Goal: Task Accomplishment & Management: Complete application form

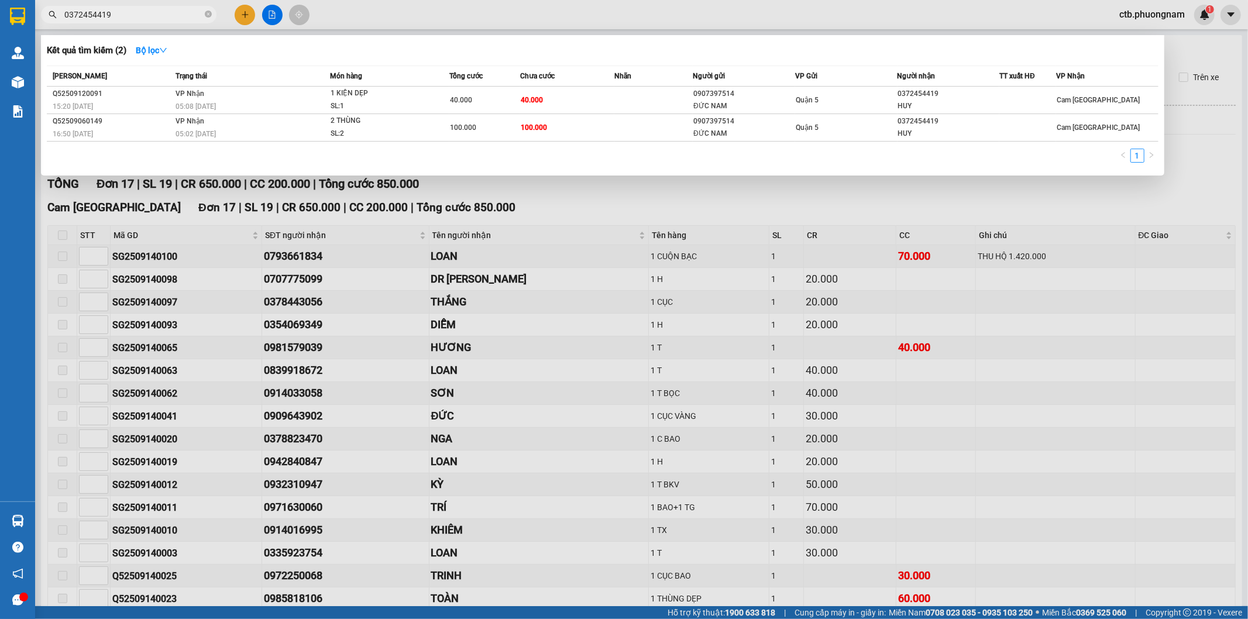
scroll to position [89, 0]
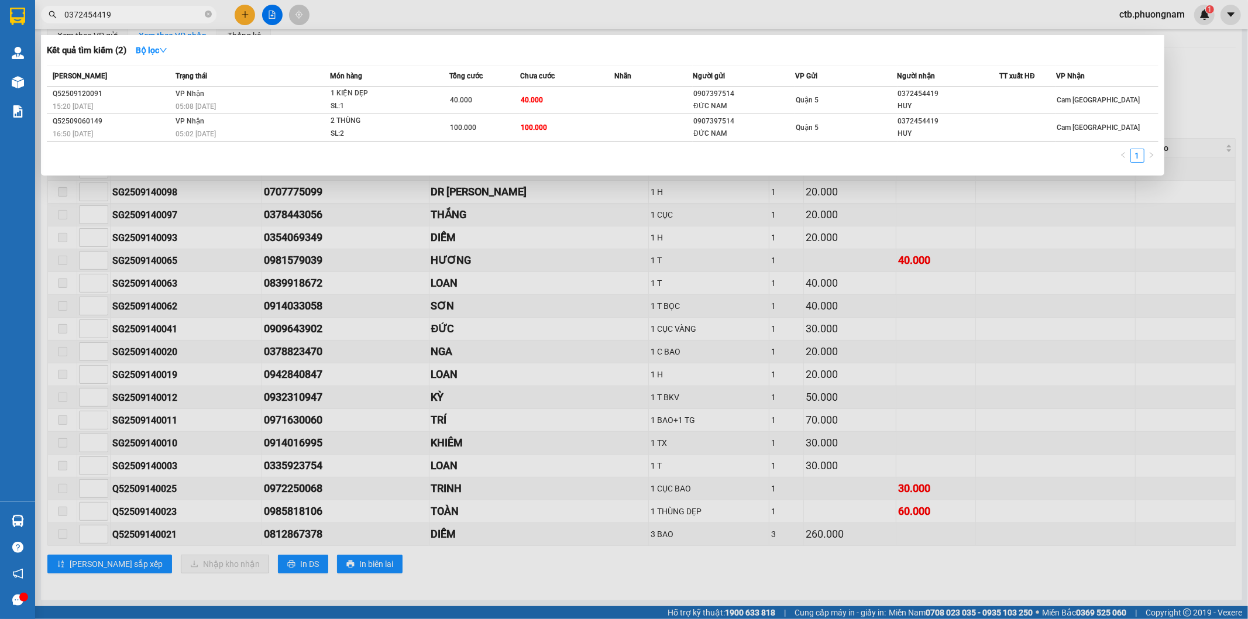
click at [212, 15] on span "0372454419" at bounding box center [129, 15] width 176 height 18
click at [211, 15] on icon "close-circle" at bounding box center [208, 14] width 7 height 7
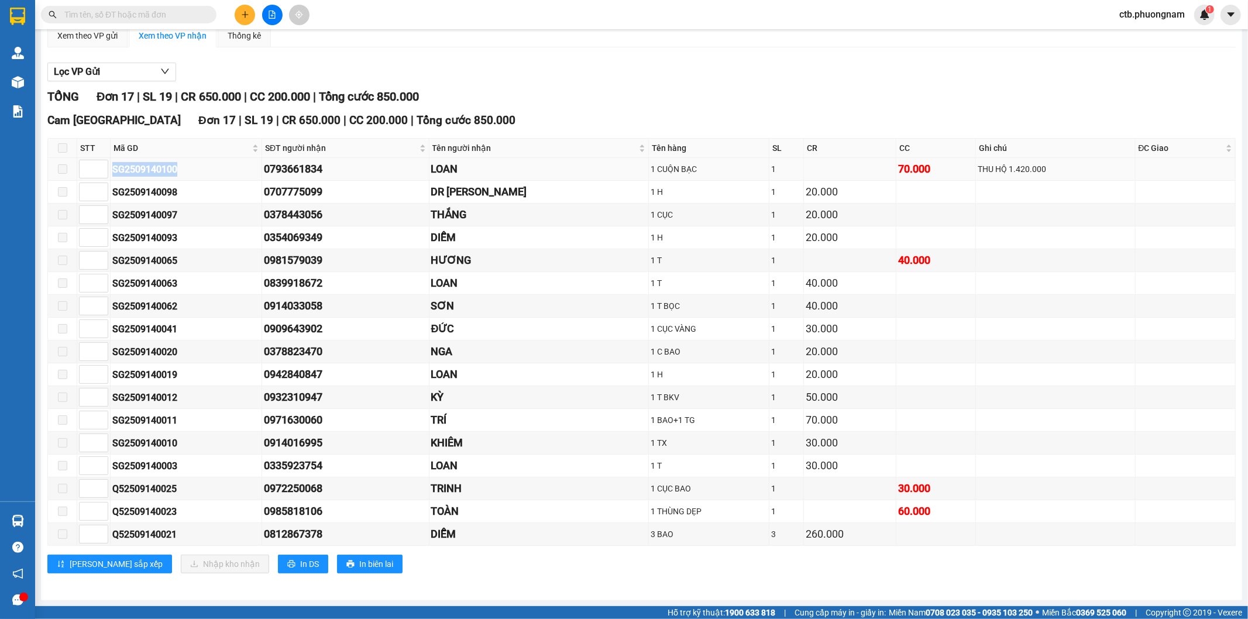
drag, startPoint x: 112, startPoint y: 166, endPoint x: 180, endPoint y: 166, distance: 67.9
click at [180, 166] on div "SG2509140100" at bounding box center [185, 169] width 147 height 15
copy div "SG2509140100"
click at [115, 16] on input "text" at bounding box center [133, 14] width 138 height 13
paste input "SG2509140100"
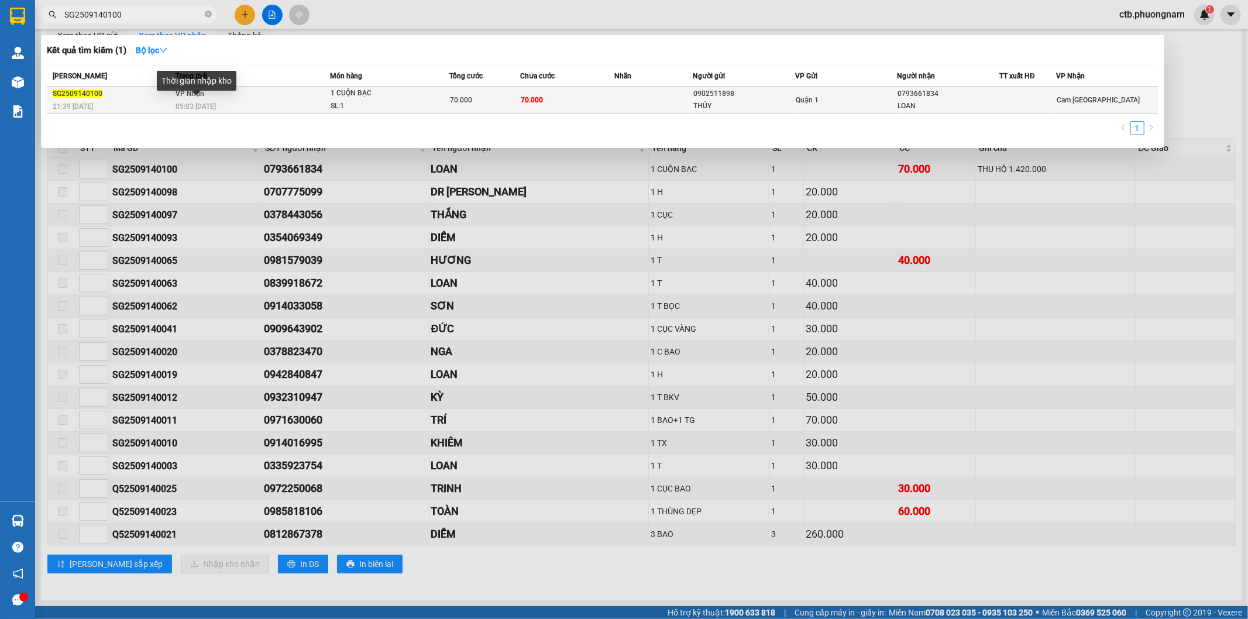
type input "SG2509140100"
click at [208, 107] on span "05:03 [DATE]" at bounding box center [196, 106] width 40 height 8
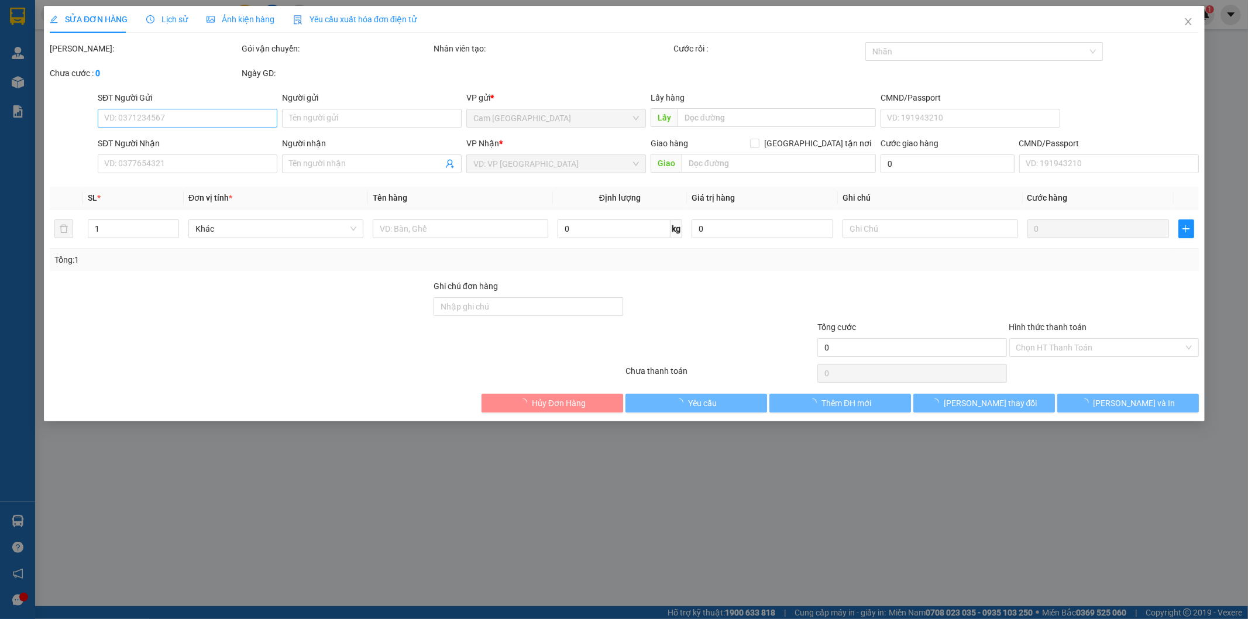
type input "0902511898"
type input "THỦY"
type input "0793661834"
type input "LOAN"
type input "70.000"
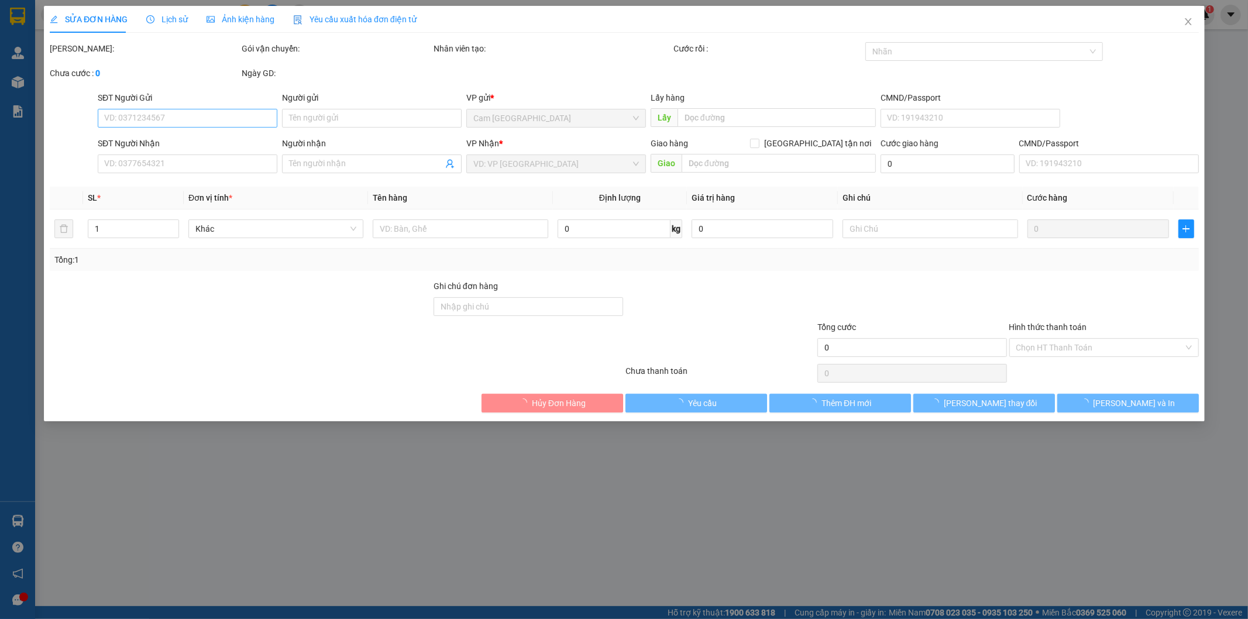
type input "70.000"
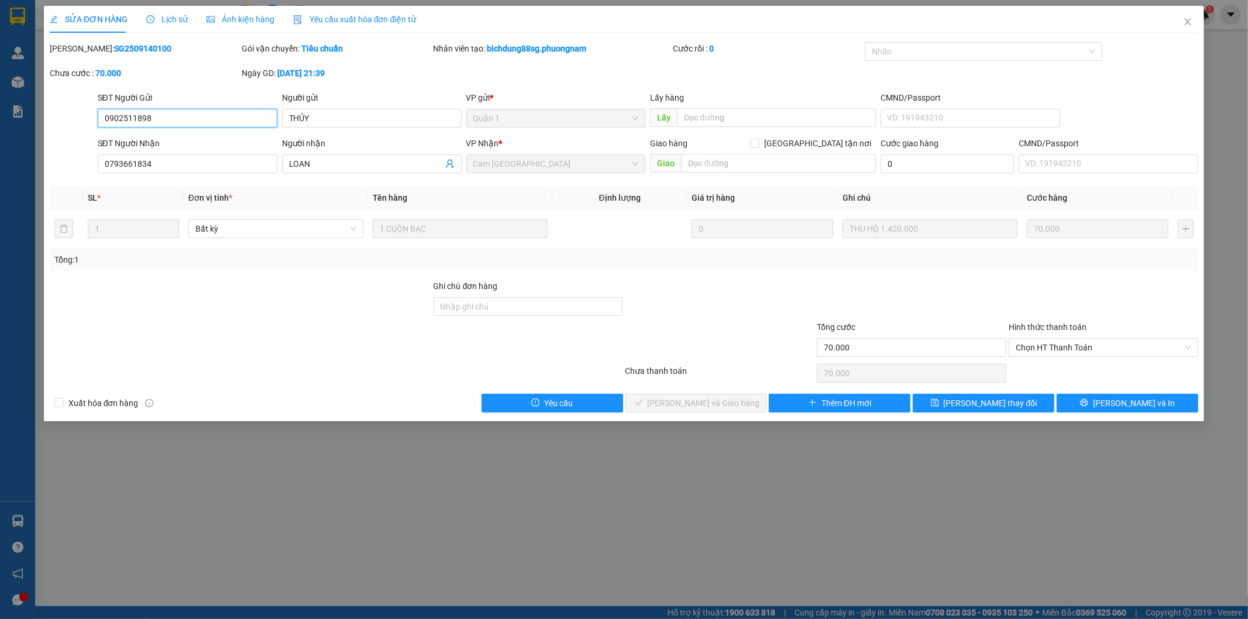
drag, startPoint x: 155, startPoint y: 114, endPoint x: 100, endPoint y: 123, distance: 55.7
click at [100, 123] on input "0902511898" at bounding box center [188, 118] width 180 height 19
drag, startPoint x: 156, startPoint y: 168, endPoint x: 105, endPoint y: 179, distance: 52.1
click at [105, 179] on div "Total Paid Fee 0 Total UnPaid Fee 70.000 Cash Collection Total Fee Mã ĐH: SG250…" at bounding box center [624, 227] width 1149 height 370
drag, startPoint x: 77, startPoint y: 49, endPoint x: 144, endPoint y: 54, distance: 66.9
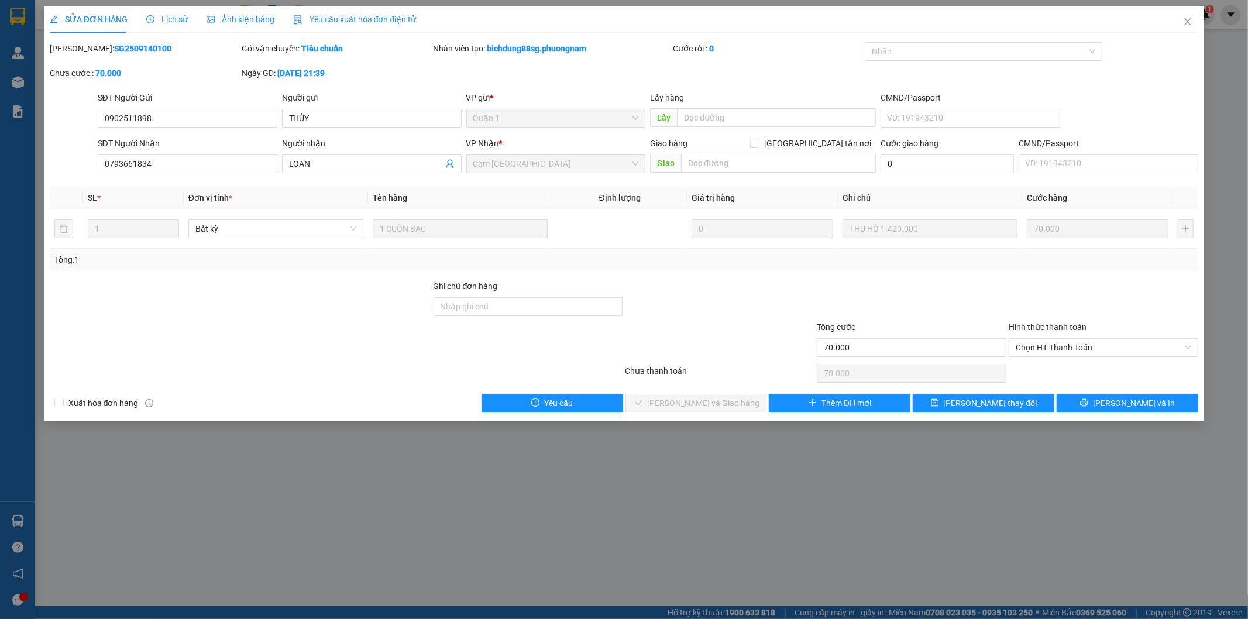
click at [144, 54] on div "Mã ĐH: SG2509140100" at bounding box center [145, 48] width 190 height 13
copy b "SG2509140100"
click at [1191, 19] on icon "close" at bounding box center [1187, 21] width 9 height 9
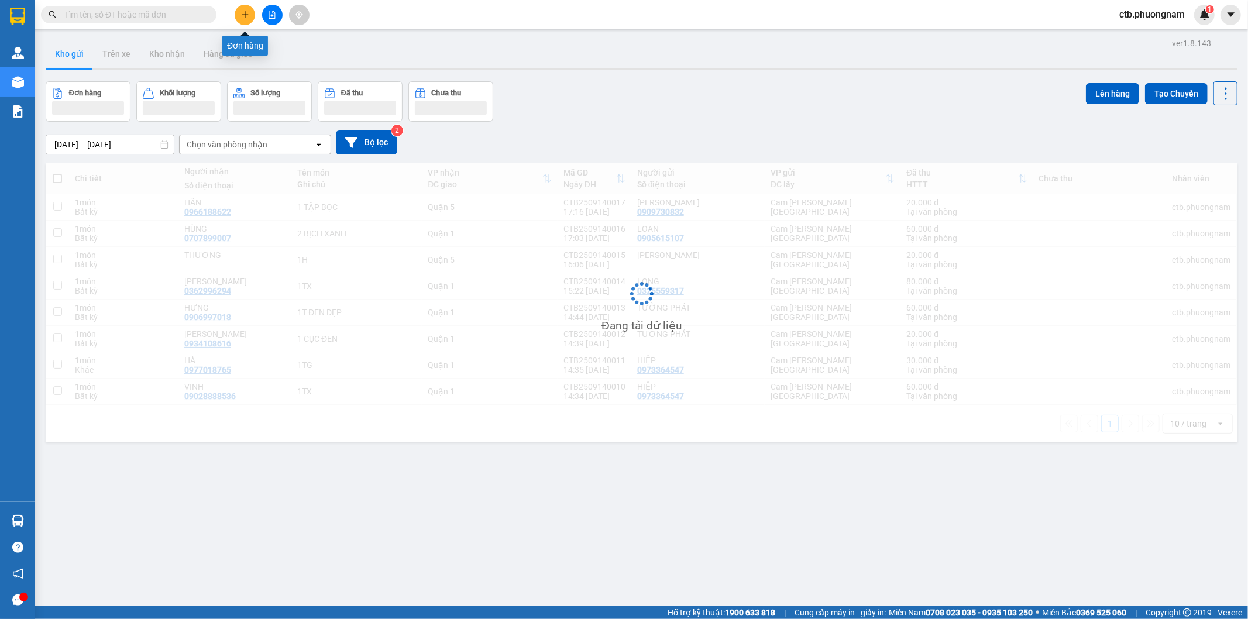
click at [244, 8] on button at bounding box center [245, 15] width 20 height 20
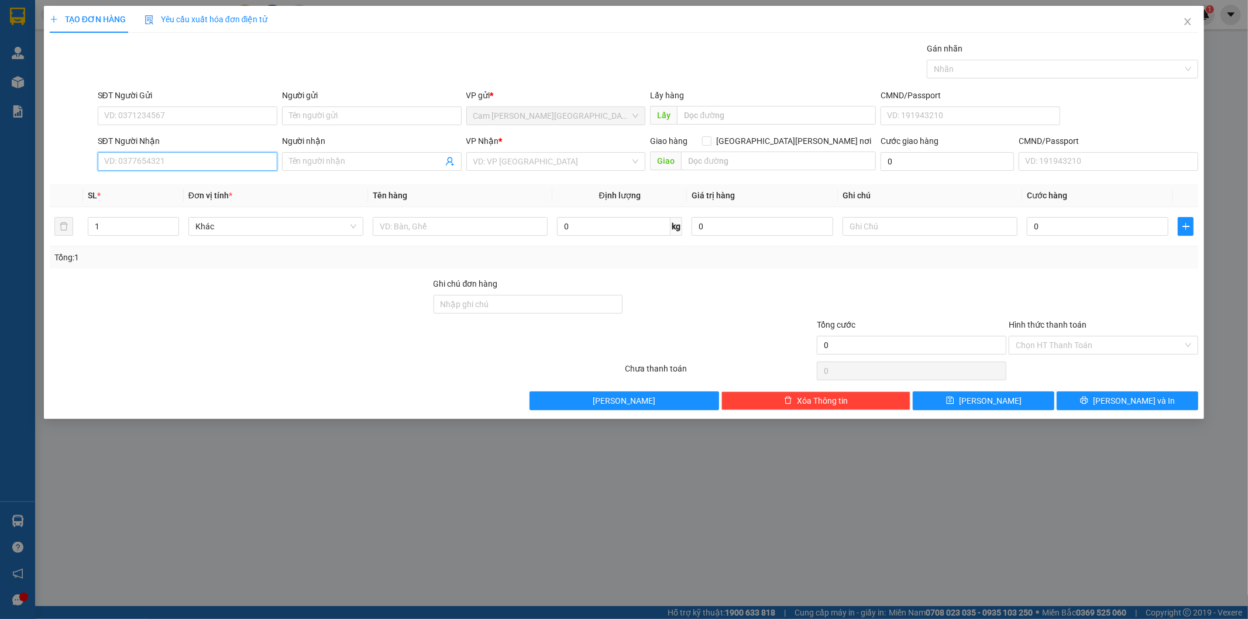
click at [128, 166] on input "SĐT Người Nhận" at bounding box center [188, 161] width 180 height 19
paste input "0902511898"
type input "0902511898"
click at [300, 160] on input "Người nhận" at bounding box center [366, 161] width 154 height 13
type input "y"
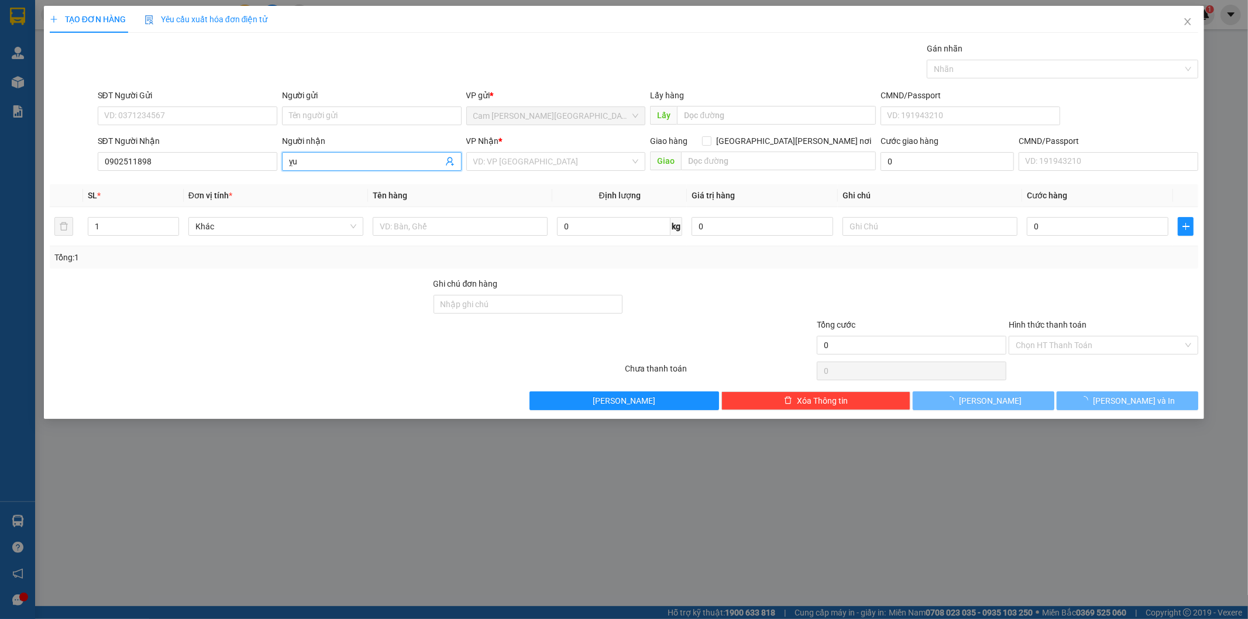
type input "ỵ"
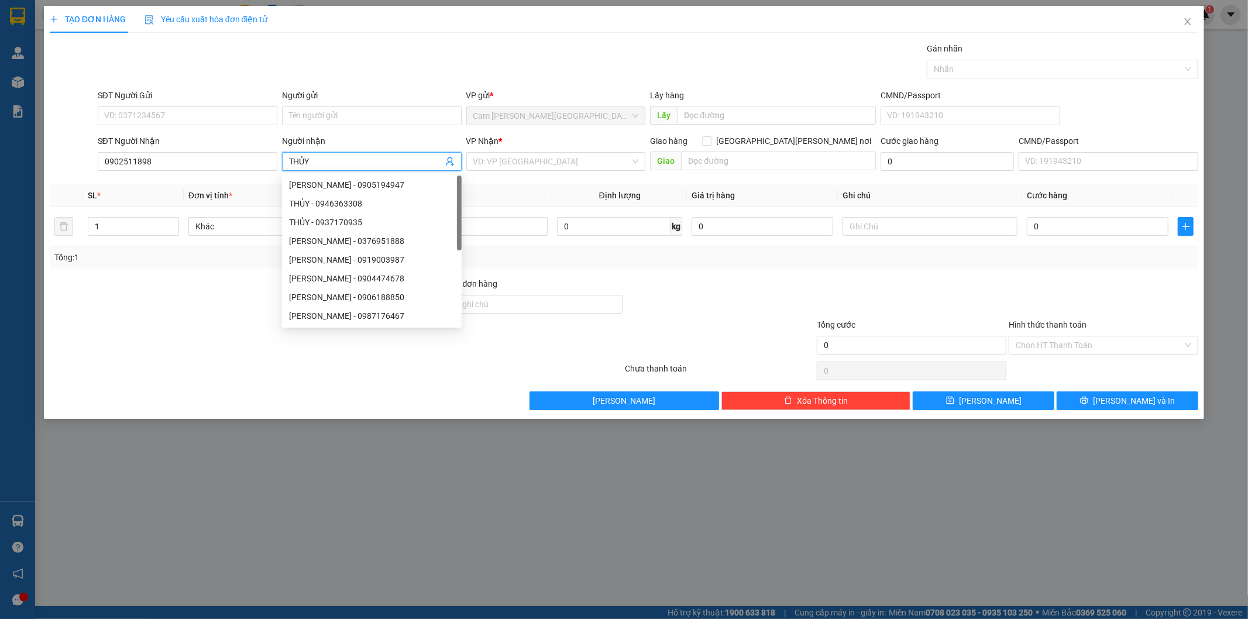
type input "THỦY"
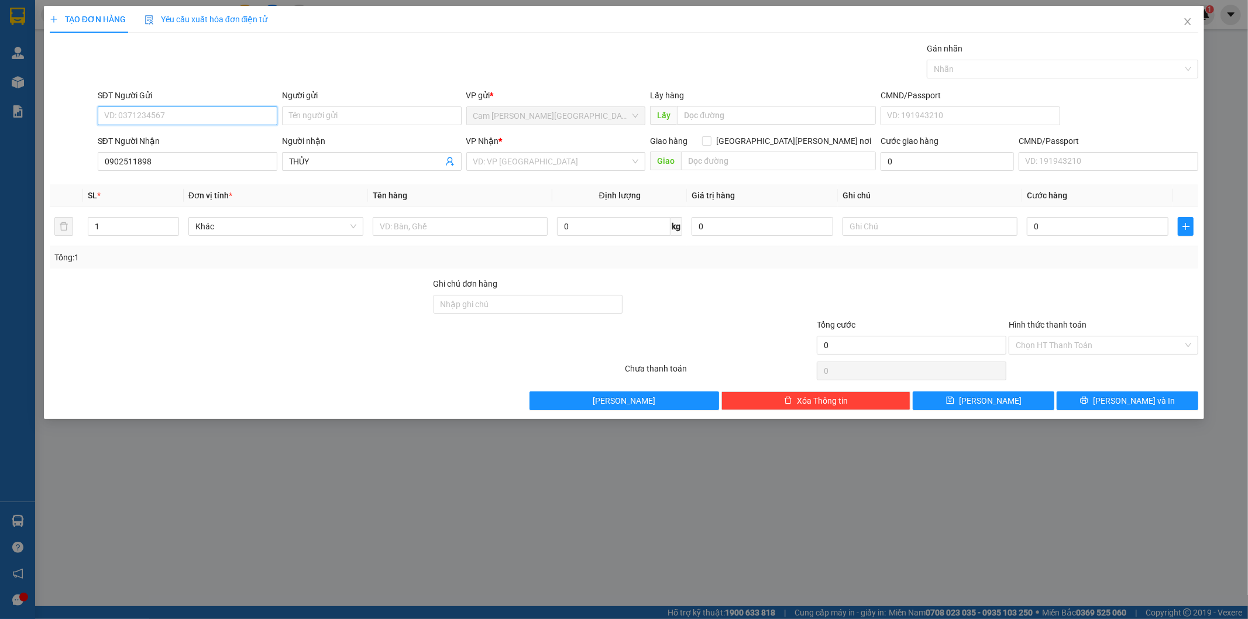
click at [165, 110] on input "SĐT Người Gửi" at bounding box center [188, 115] width 180 height 19
paste input "0793661834"
type input "0793661834"
click at [331, 106] on input "Người gửi" at bounding box center [372, 115] width 180 height 19
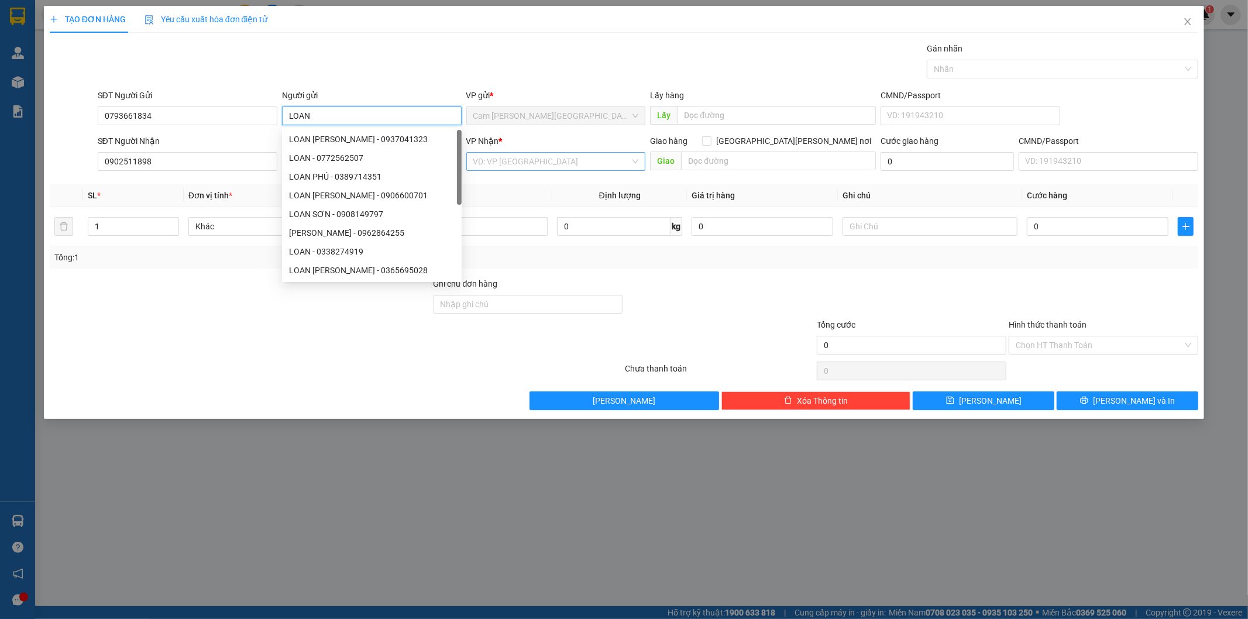
type input "LOAN"
click at [604, 167] on input "search" at bounding box center [551, 162] width 157 height 18
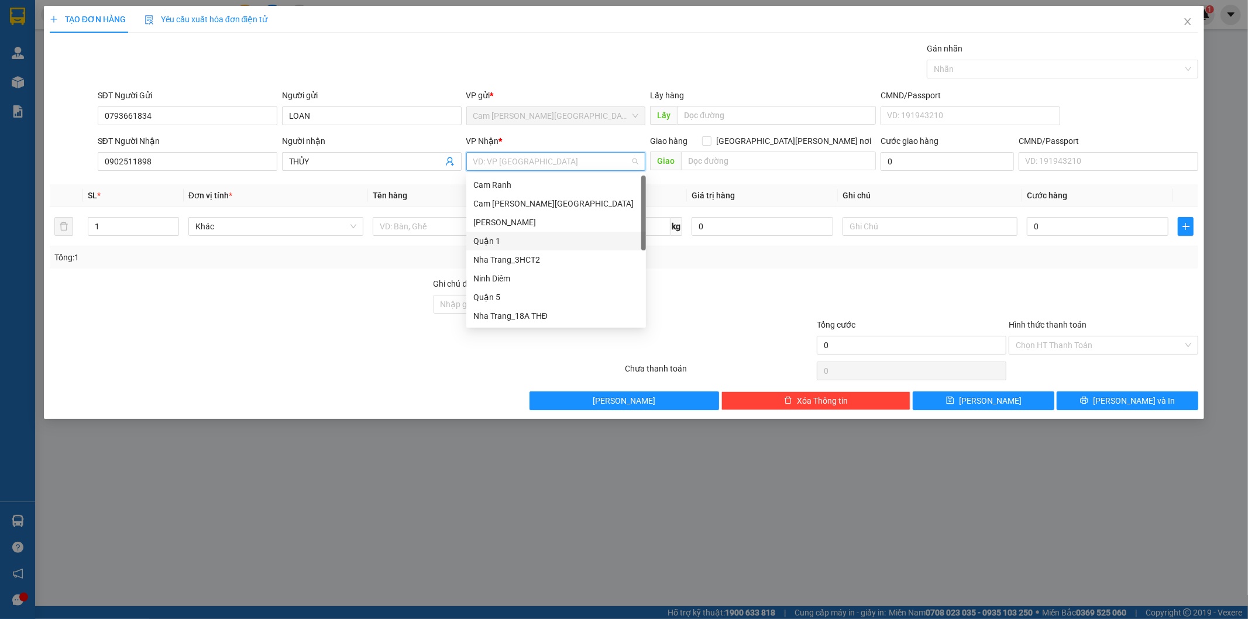
click at [510, 240] on div "Quận 1" at bounding box center [556, 241] width 166 height 13
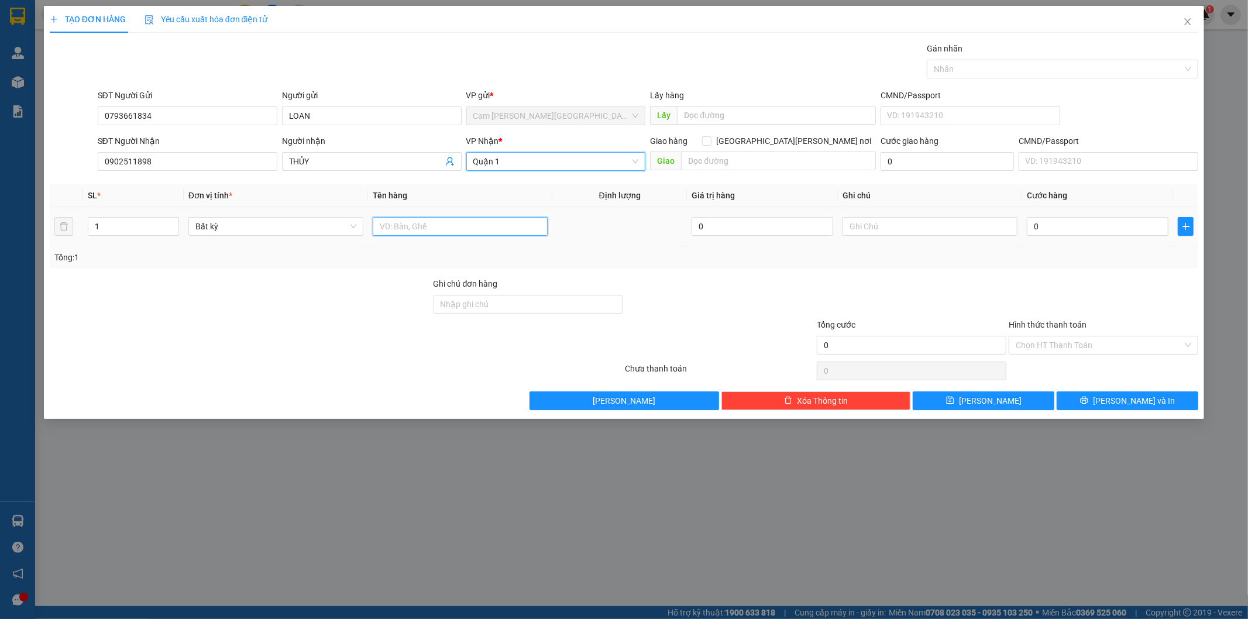
click at [453, 230] on input "text" at bounding box center [460, 226] width 175 height 19
type input "1PB(1TR400K)"
click at [1053, 224] on input "0" at bounding box center [1098, 226] width 142 height 19
click at [892, 231] on input "text" at bounding box center [930, 226] width 175 height 19
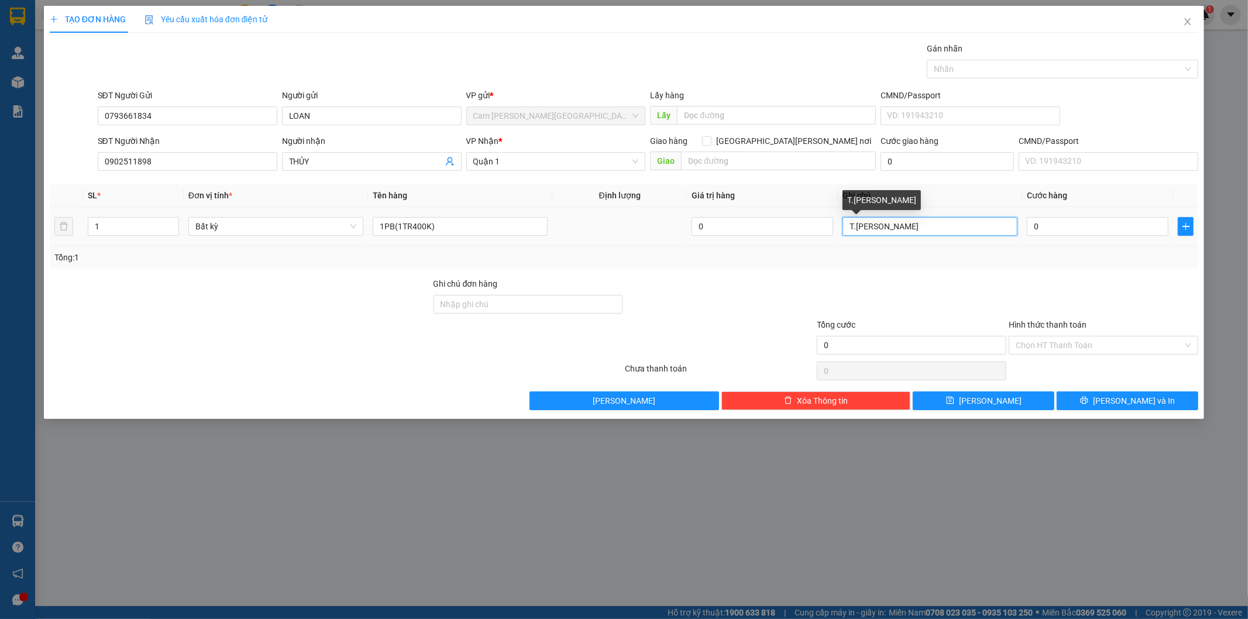
click at [921, 228] on input "T.HO BILL" at bounding box center [930, 226] width 175 height 19
paste input "SG2509140100"
type input "T.HO BILL SG2509140100"
click at [1092, 235] on input "0" at bounding box center [1098, 226] width 142 height 19
type input "2"
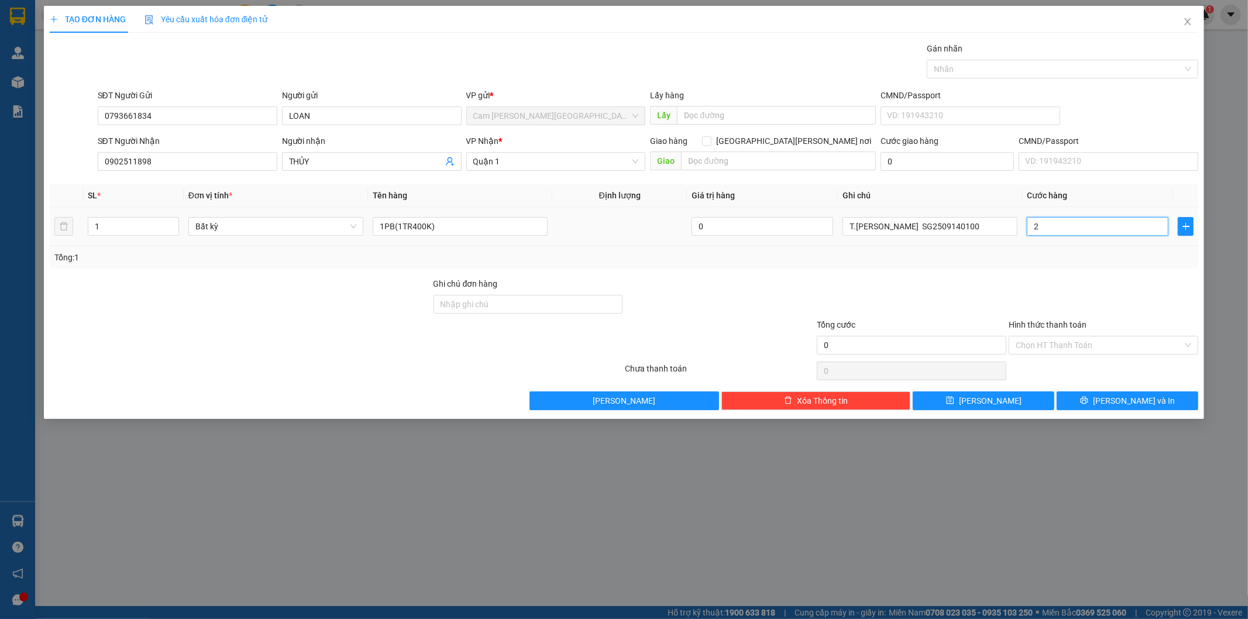
type input "2"
type input "20"
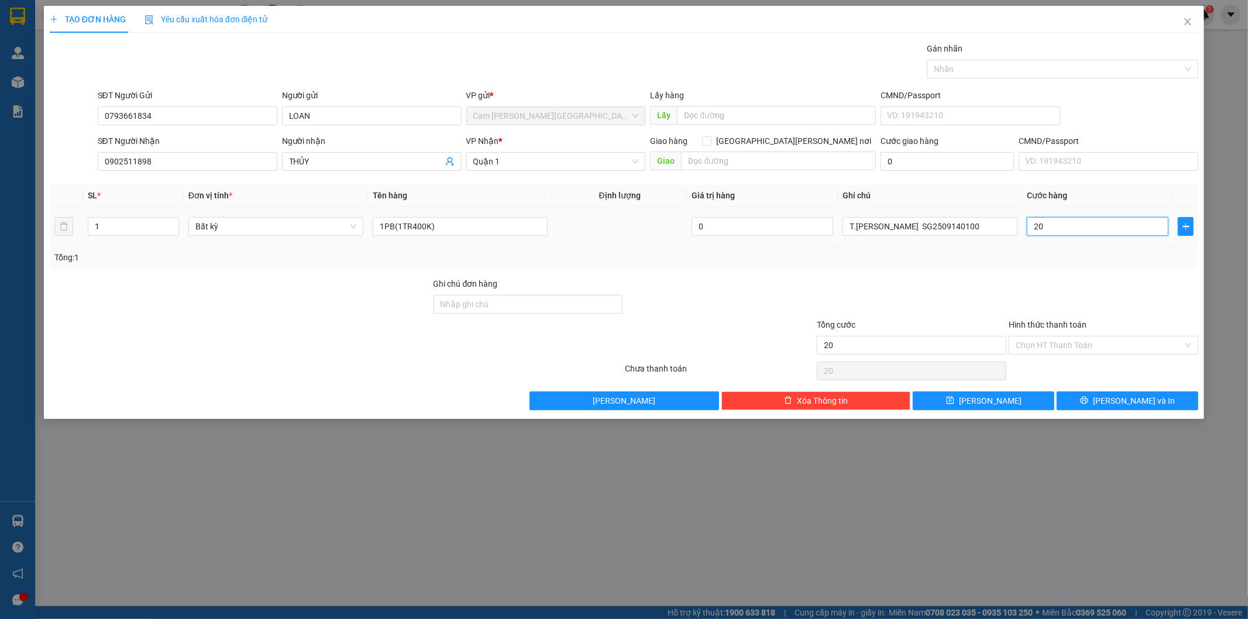
type input "200"
type input "2.000"
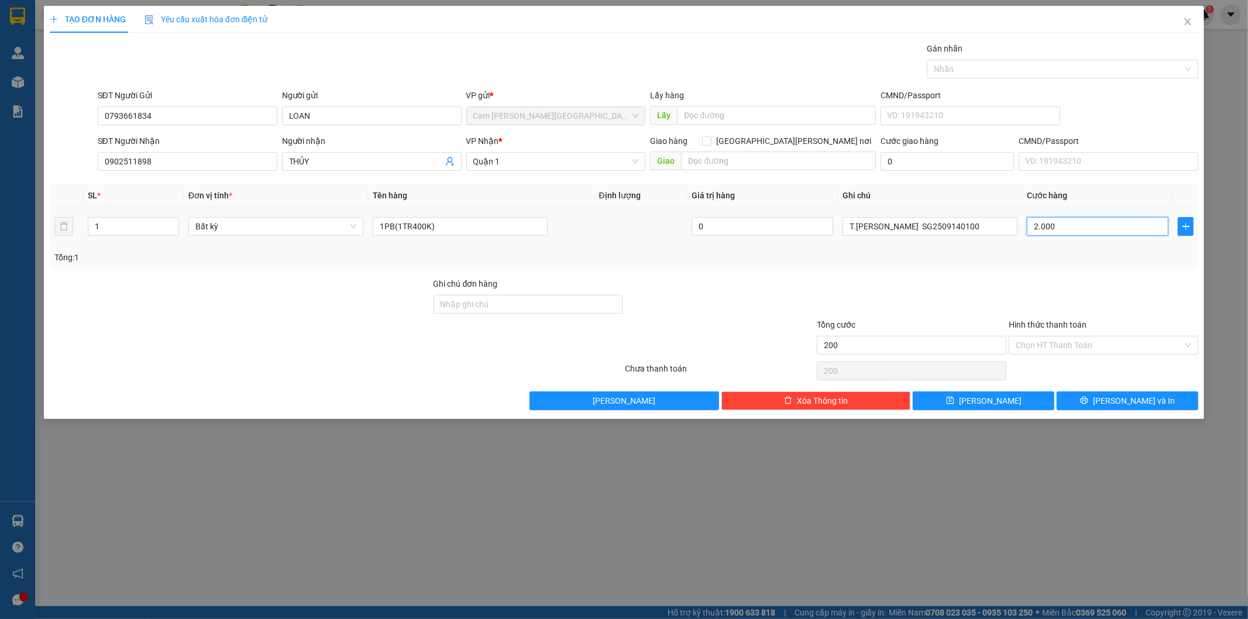
type input "2.000"
type input "20.000"
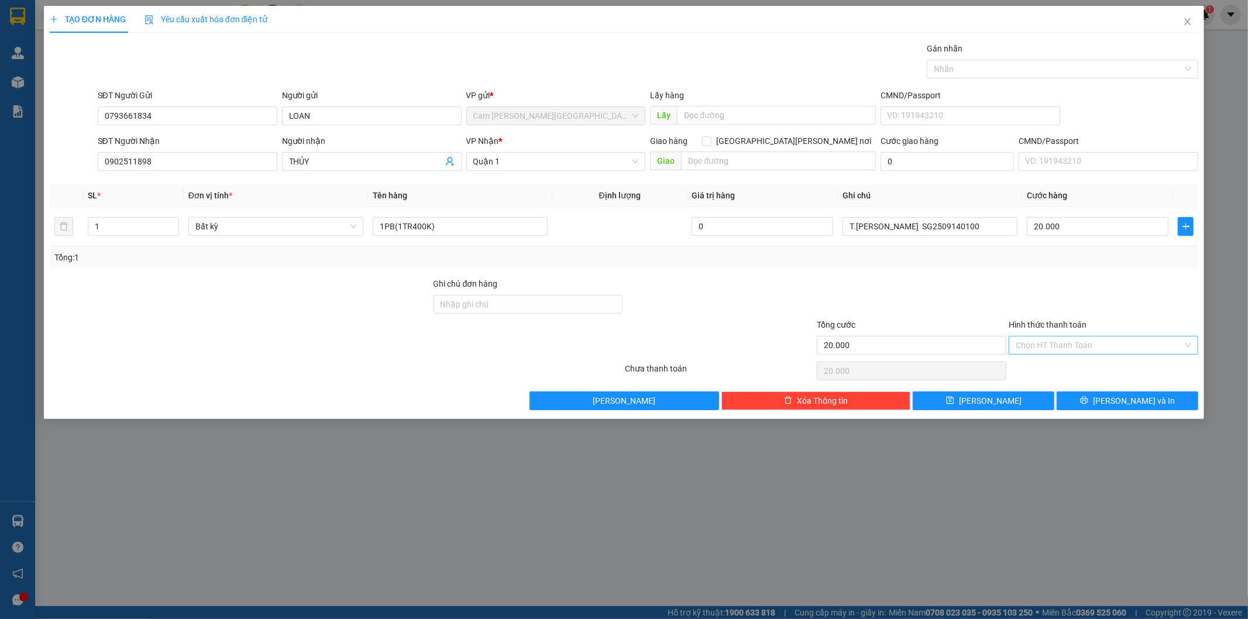
click at [1100, 340] on input "Hình thức thanh toán" at bounding box center [1099, 345] width 167 height 18
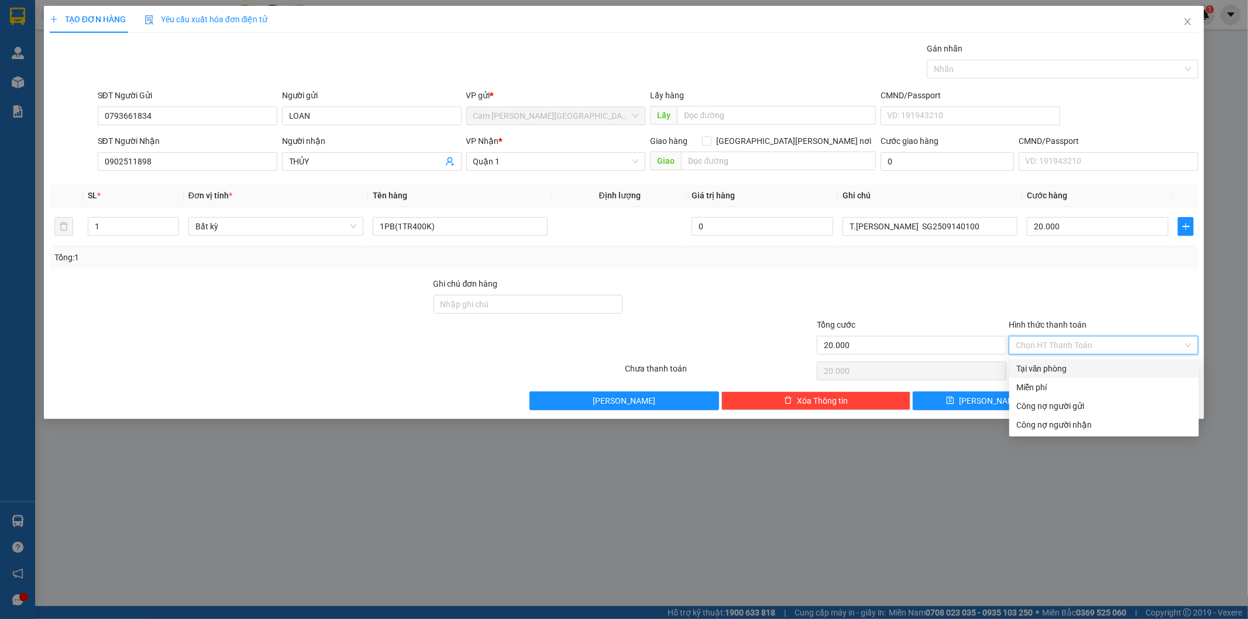
click at [1087, 369] on div "Tại văn phòng" at bounding box center [1104, 368] width 176 height 13
type input "0"
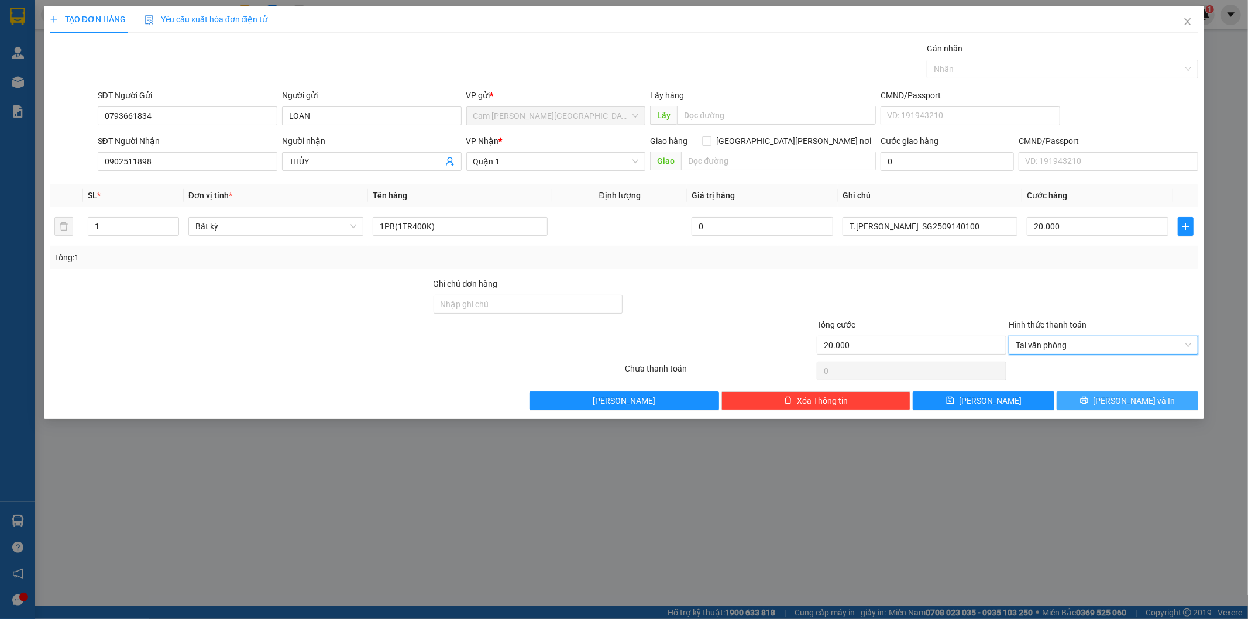
click at [1091, 398] on button "[PERSON_NAME] và In" at bounding box center [1128, 400] width 142 height 19
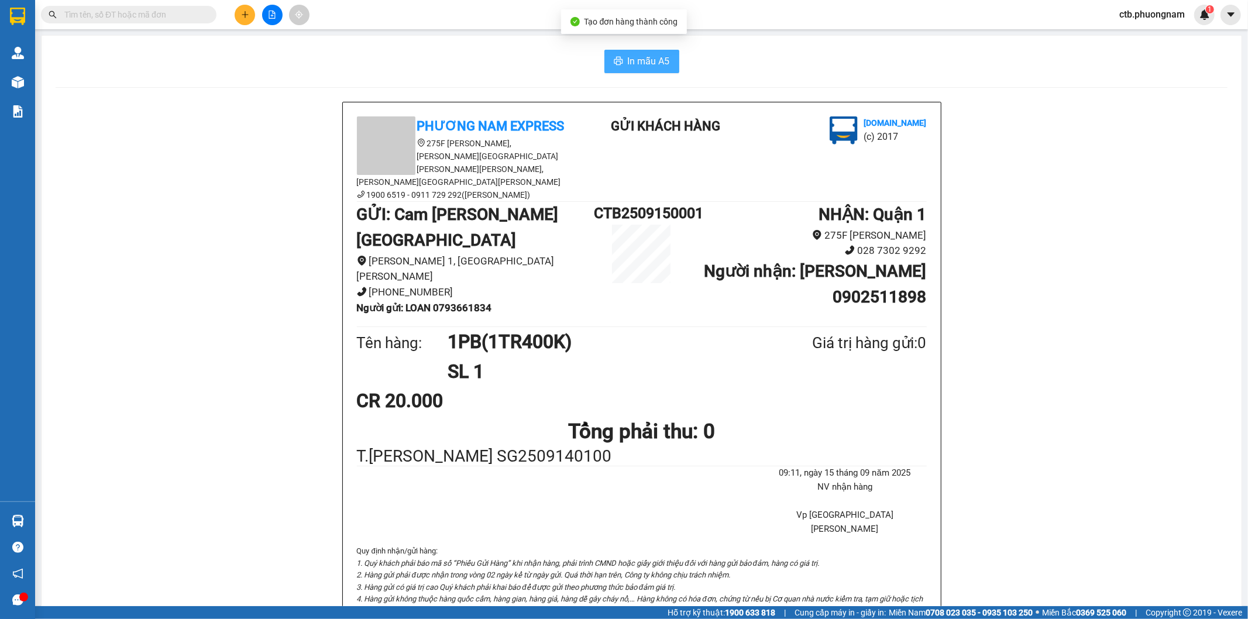
click at [640, 67] on span "In mẫu A5" at bounding box center [649, 61] width 42 height 15
